Goal: Find specific page/section: Find specific page/section

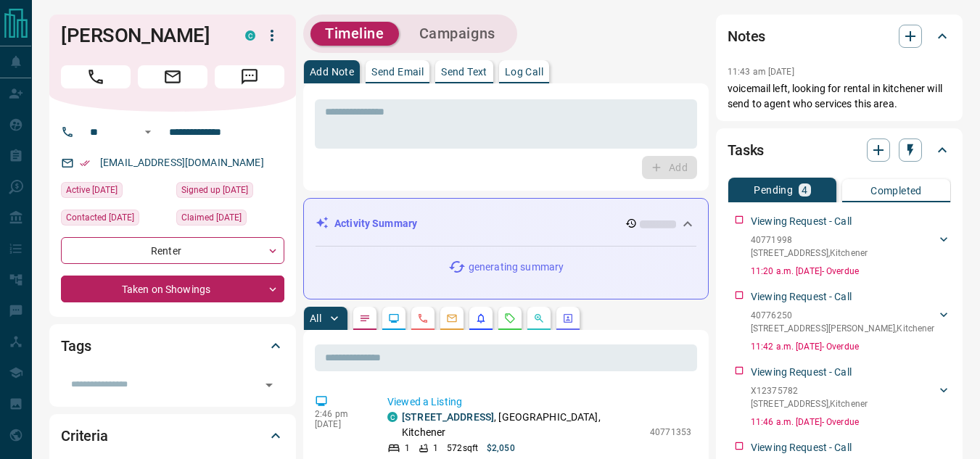
click at [685, 219] on icon at bounding box center [687, 223] width 17 height 17
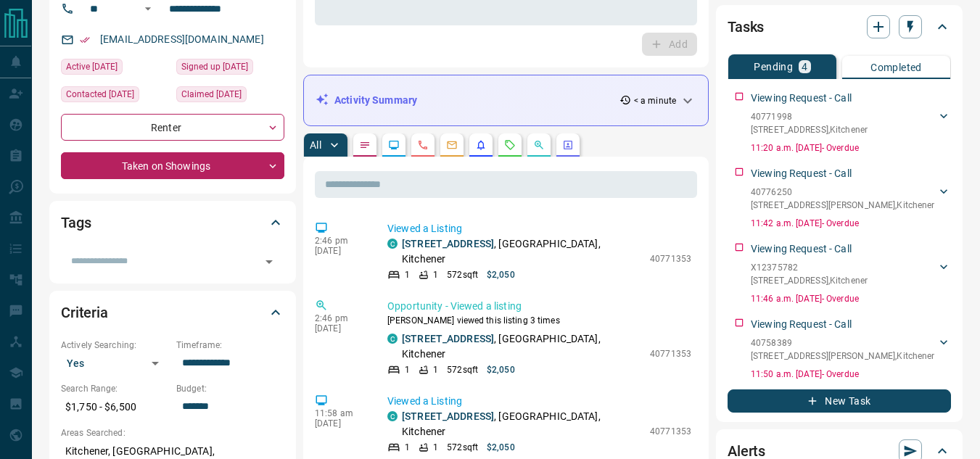
scroll to position [218, 0]
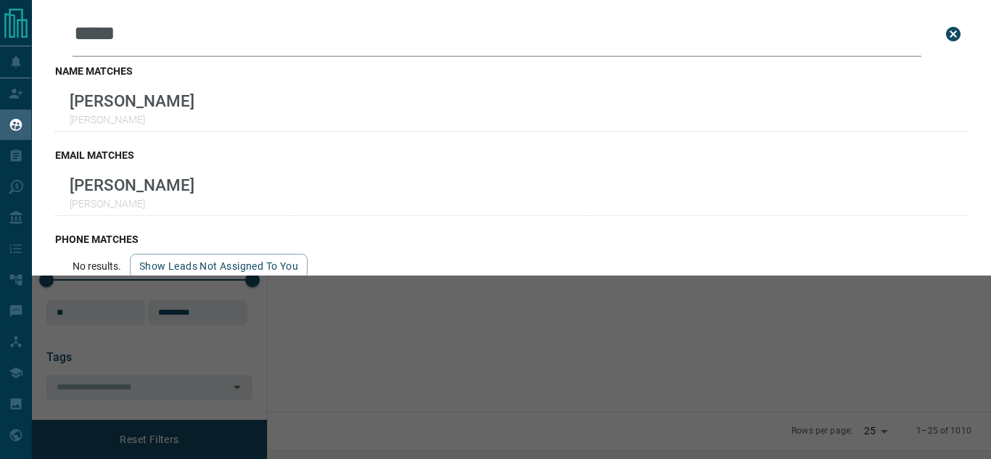
scroll to position [319, 706]
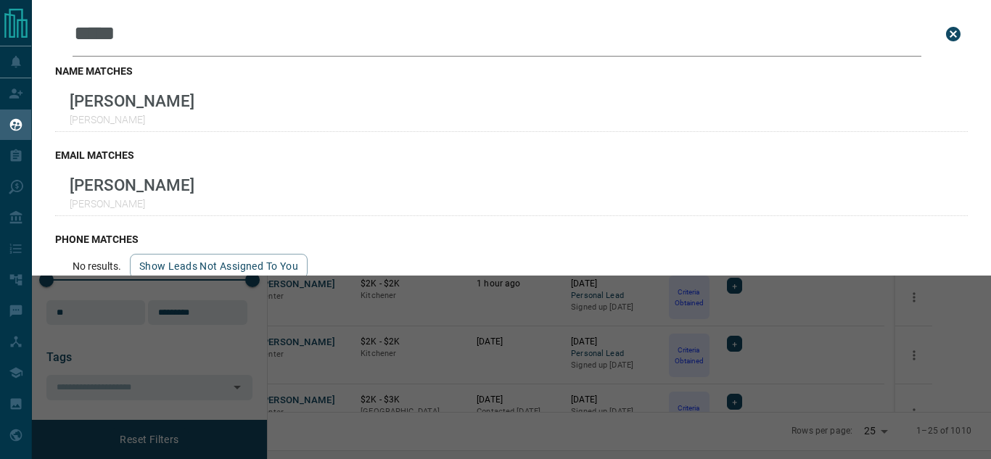
click at [940, 23] on button "close search bar" at bounding box center [953, 34] width 29 height 29
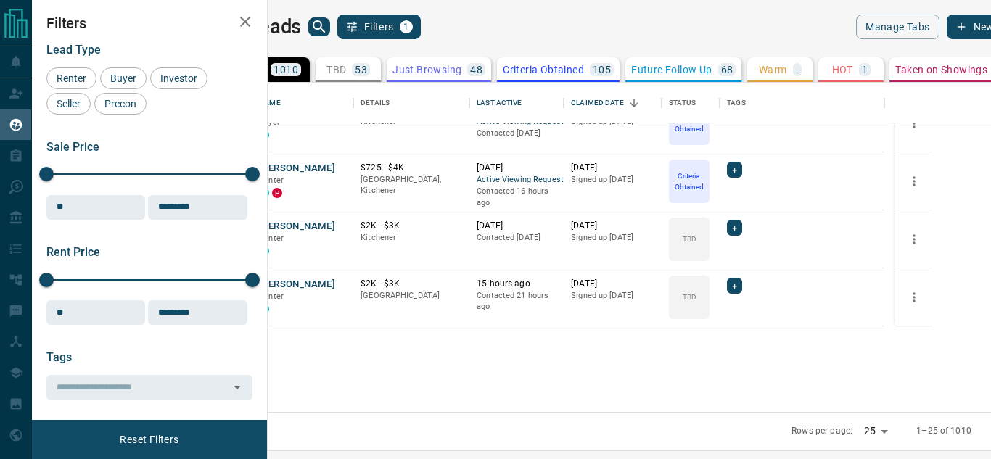
scroll to position [0, 0]
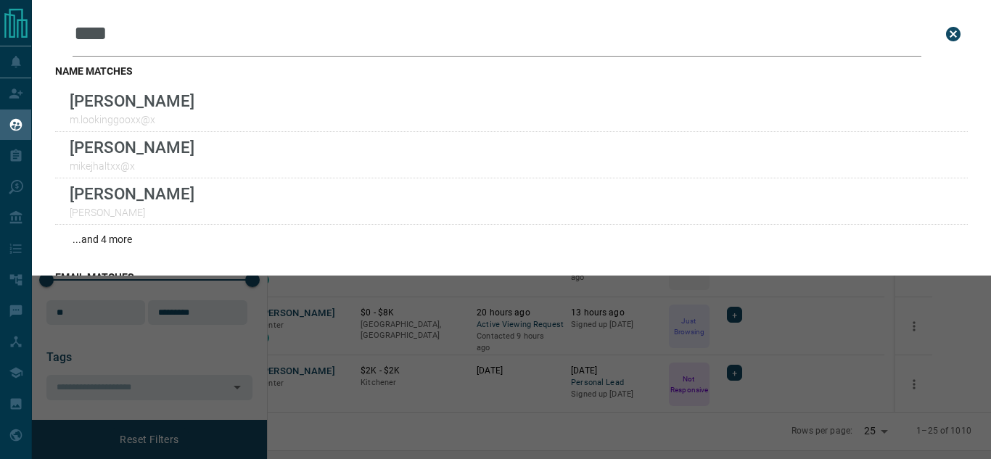
scroll to position [319, 706]
